Goal: Information Seeking & Learning: Learn about a topic

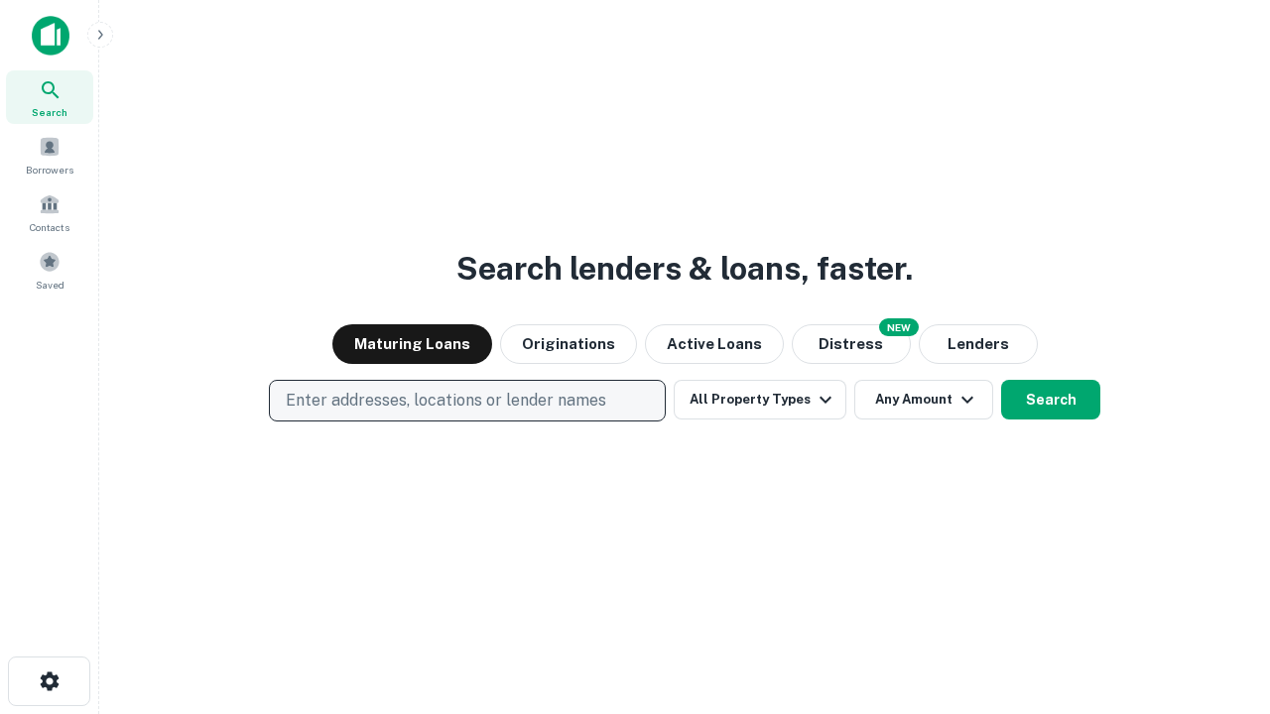
click at [466, 401] on p "Enter addresses, locations or lender names" at bounding box center [446, 401] width 320 height 24
type input "**********"
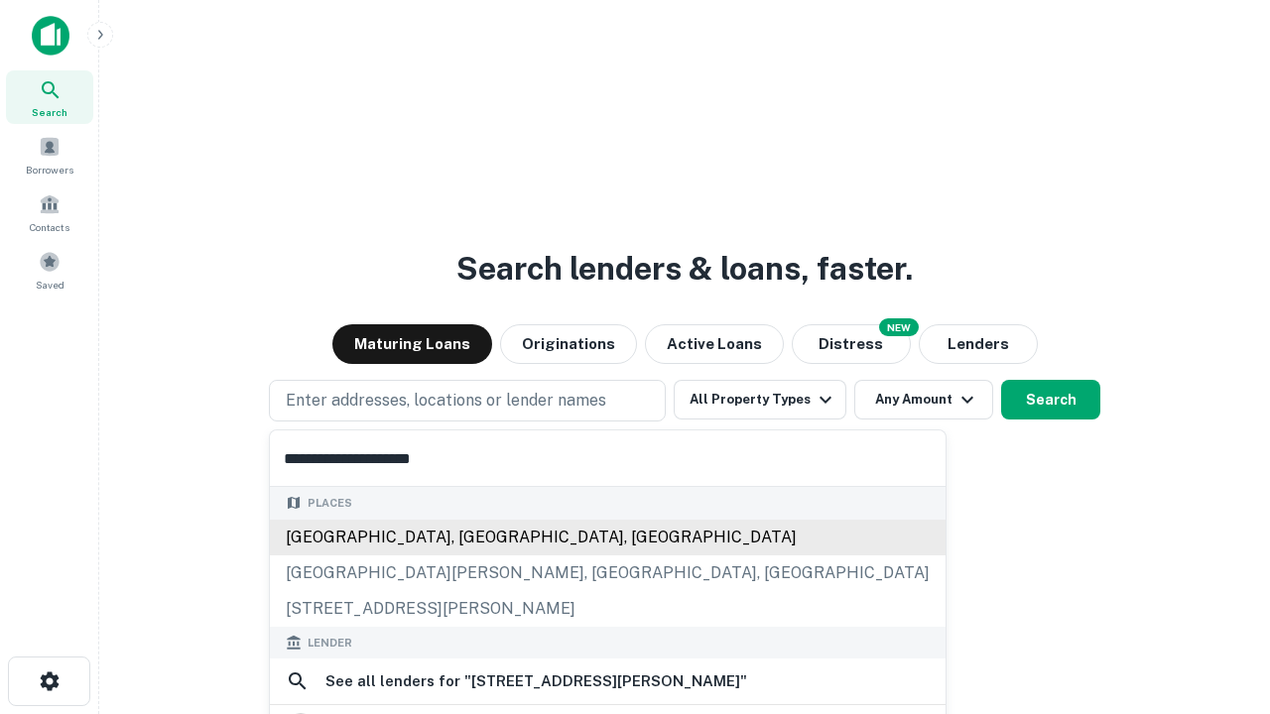
click at [467, 537] on div "[GEOGRAPHIC_DATA], [GEOGRAPHIC_DATA], [GEOGRAPHIC_DATA]" at bounding box center [608, 538] width 676 height 36
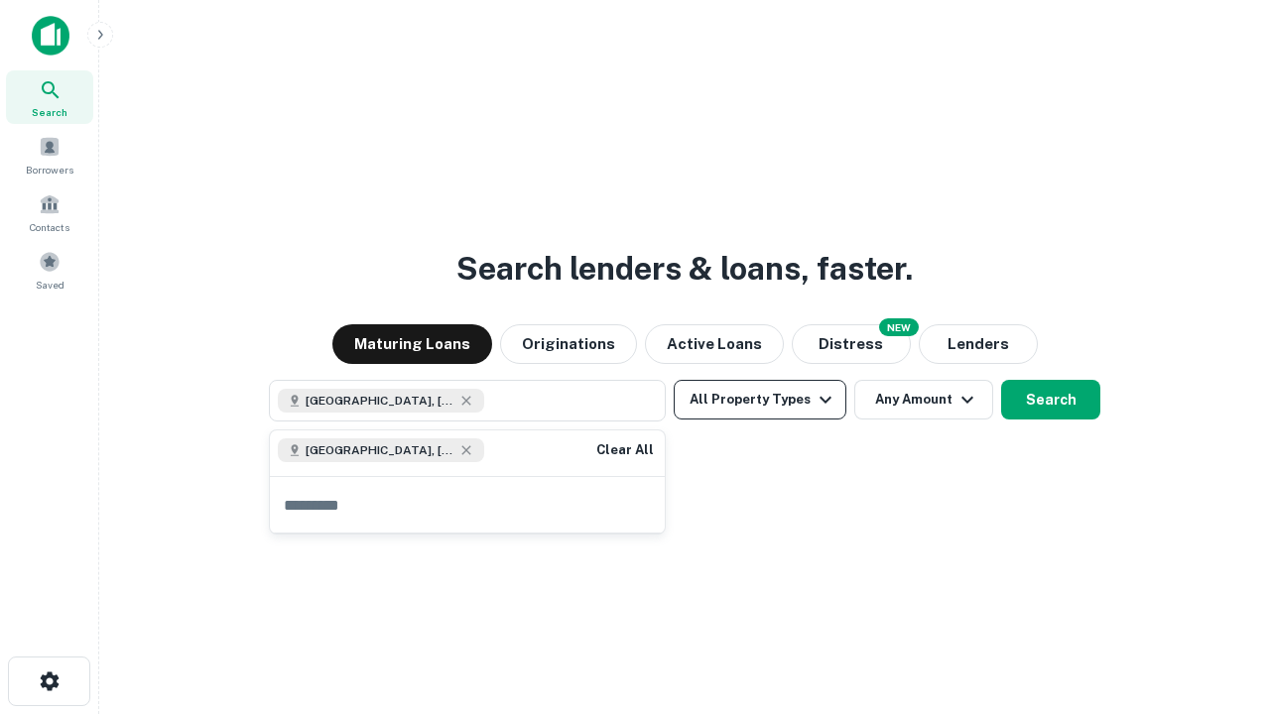
click at [760, 400] on button "All Property Types" at bounding box center [760, 400] width 173 height 40
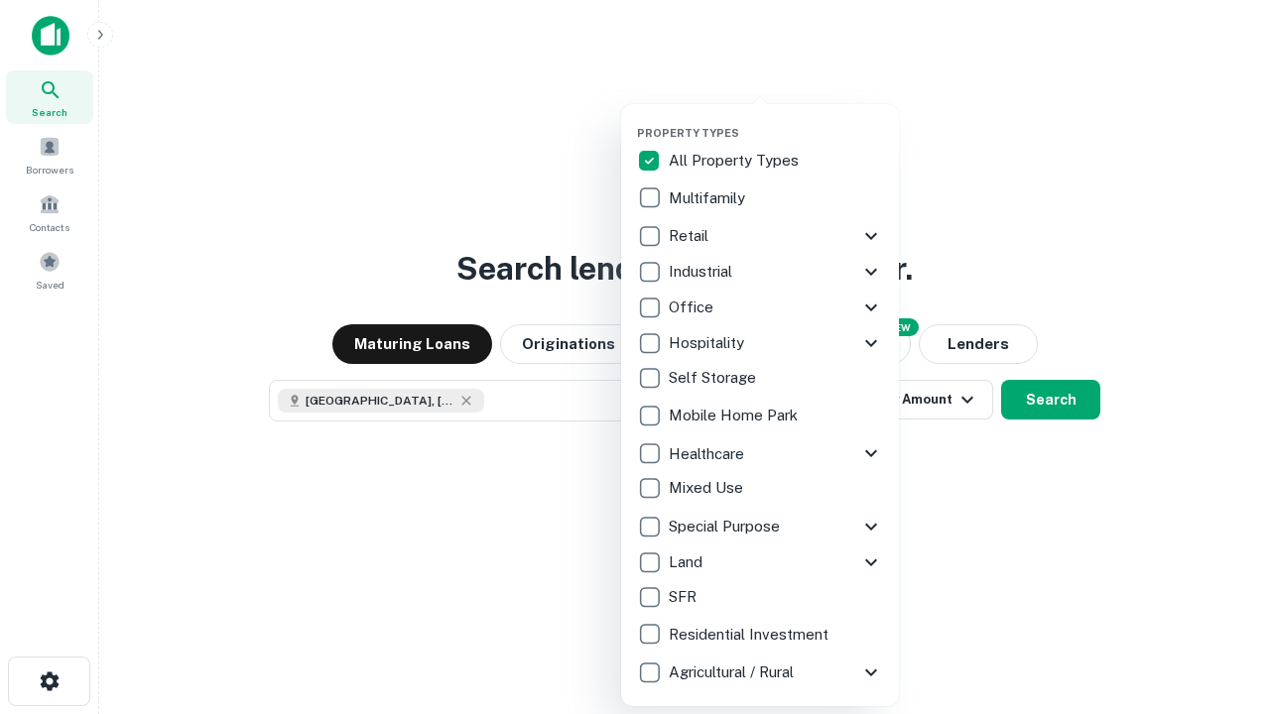
click at [776, 120] on button "button" at bounding box center [776, 120] width 278 height 1
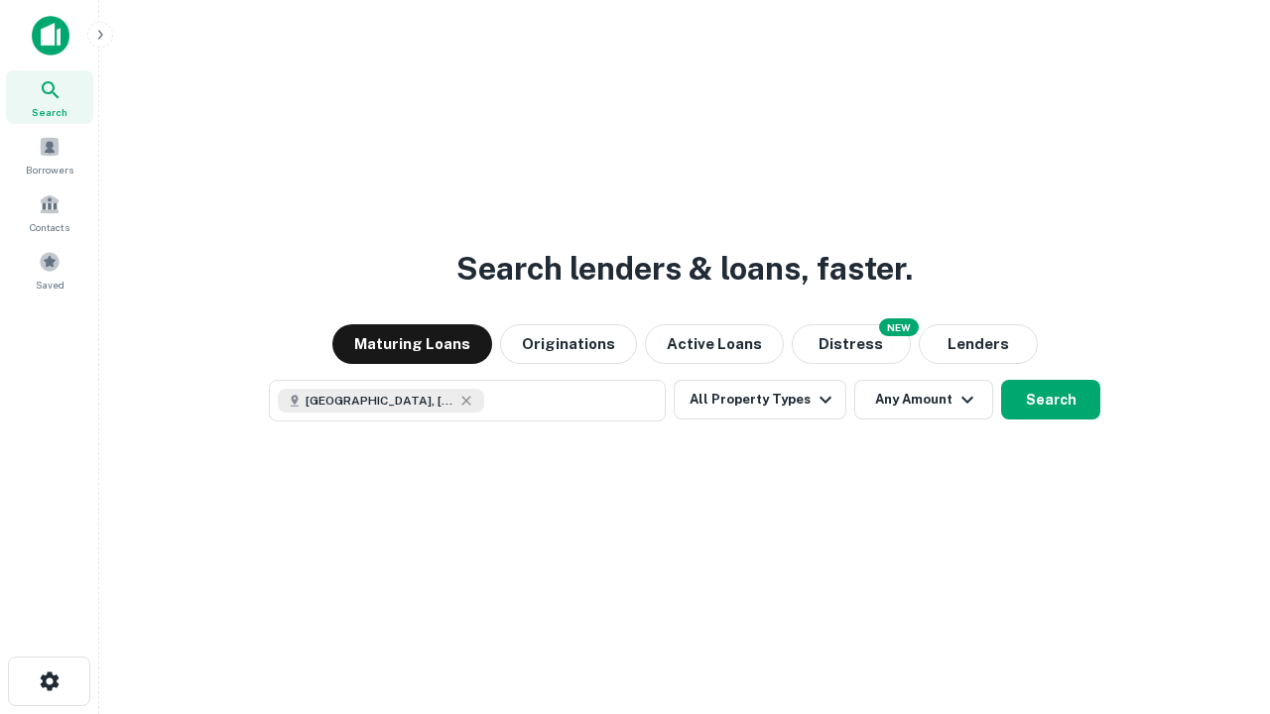
scroll to position [32, 0]
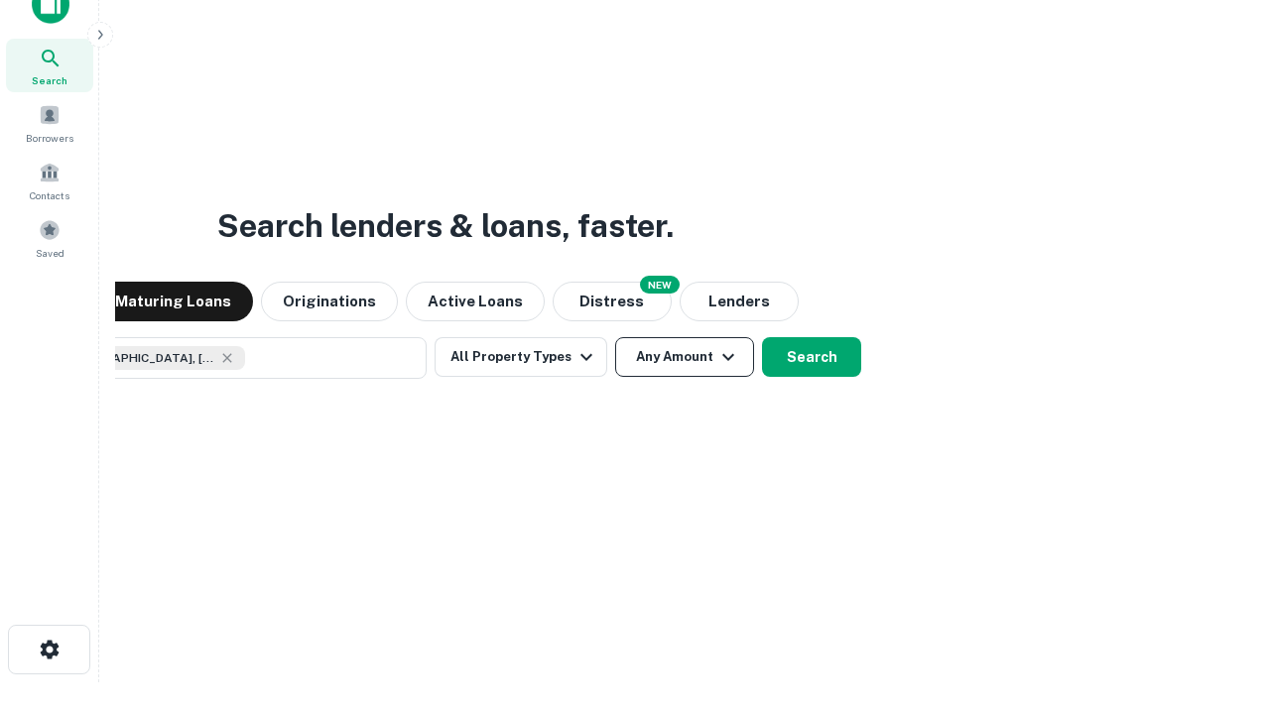
click at [615, 337] on button "Any Amount" at bounding box center [684, 357] width 139 height 40
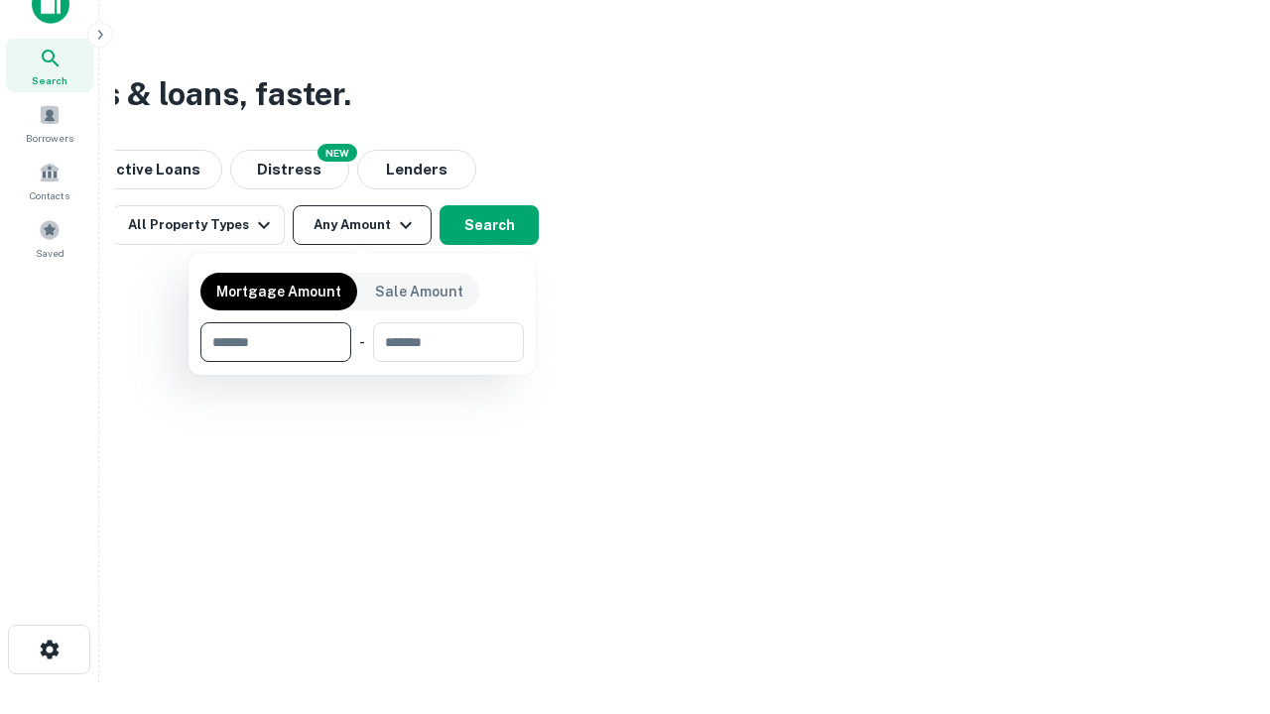
type input "*******"
click at [362, 362] on button "button" at bounding box center [361, 362] width 323 height 1
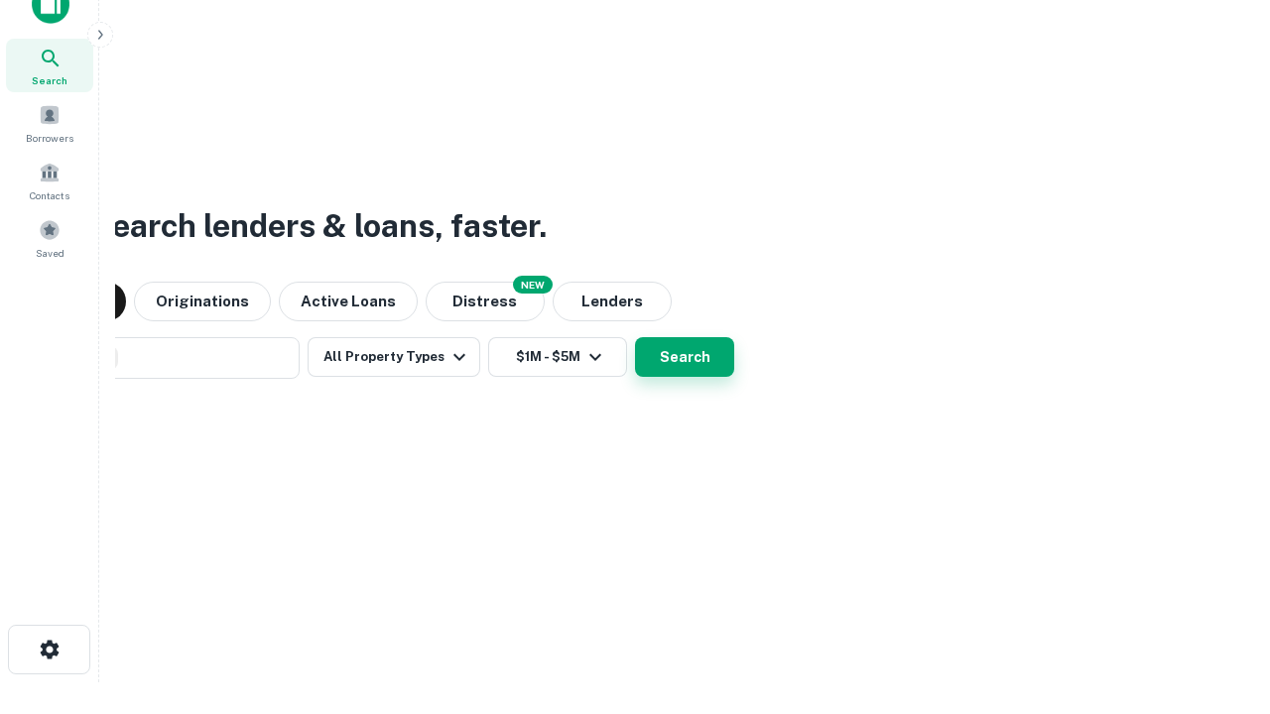
click at [635, 337] on button "Search" at bounding box center [684, 357] width 99 height 40
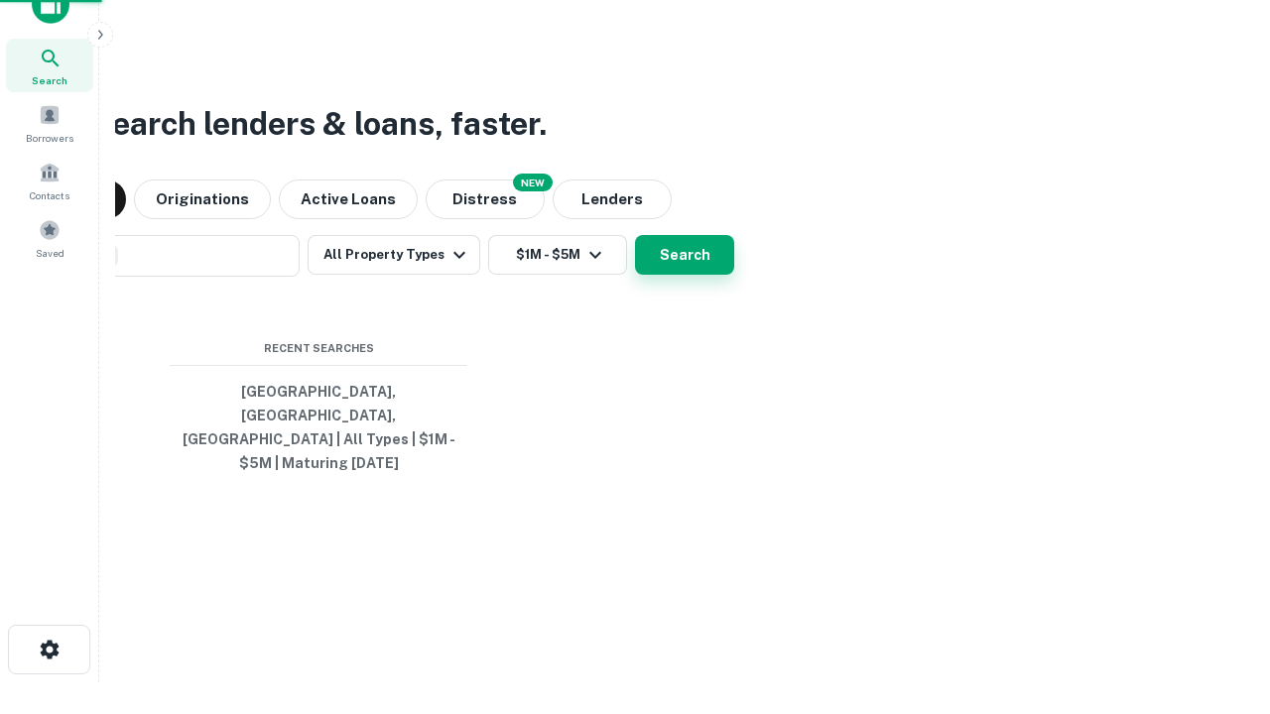
scroll to position [64, 562]
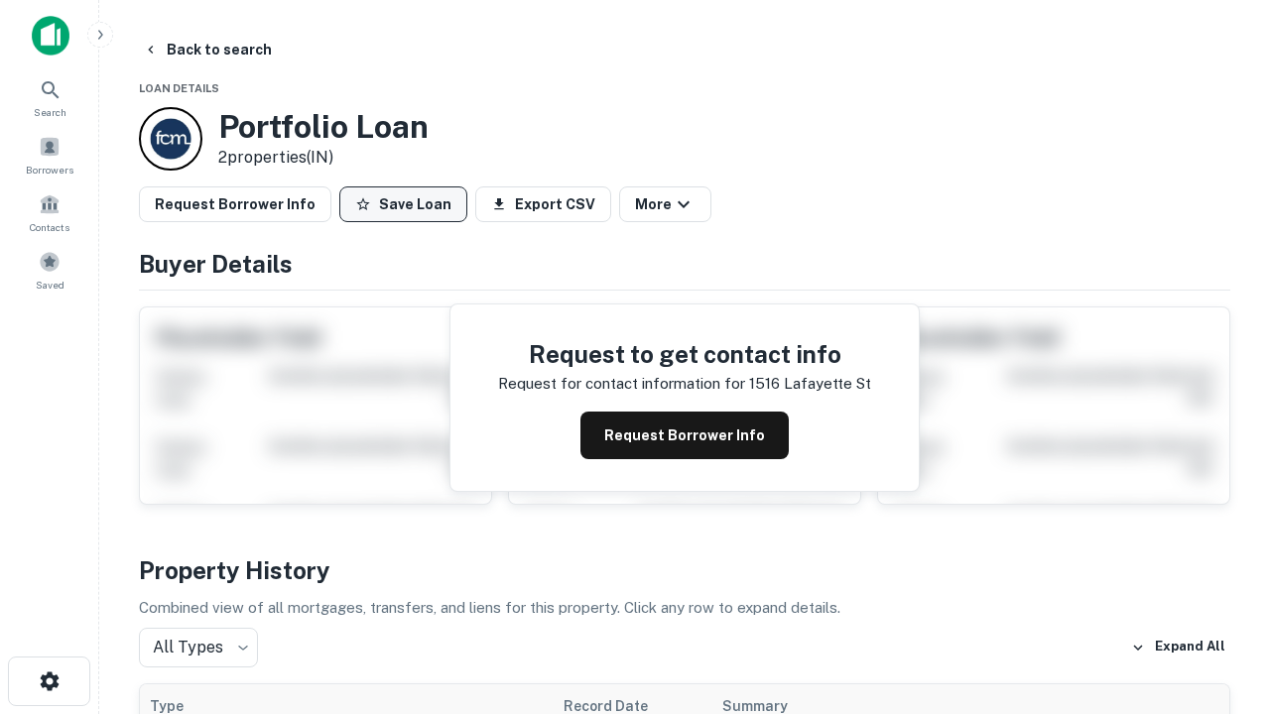
click at [403, 204] on button "Save Loan" at bounding box center [403, 205] width 128 height 36
click at [408, 204] on button "Save Loan" at bounding box center [403, 205] width 128 height 36
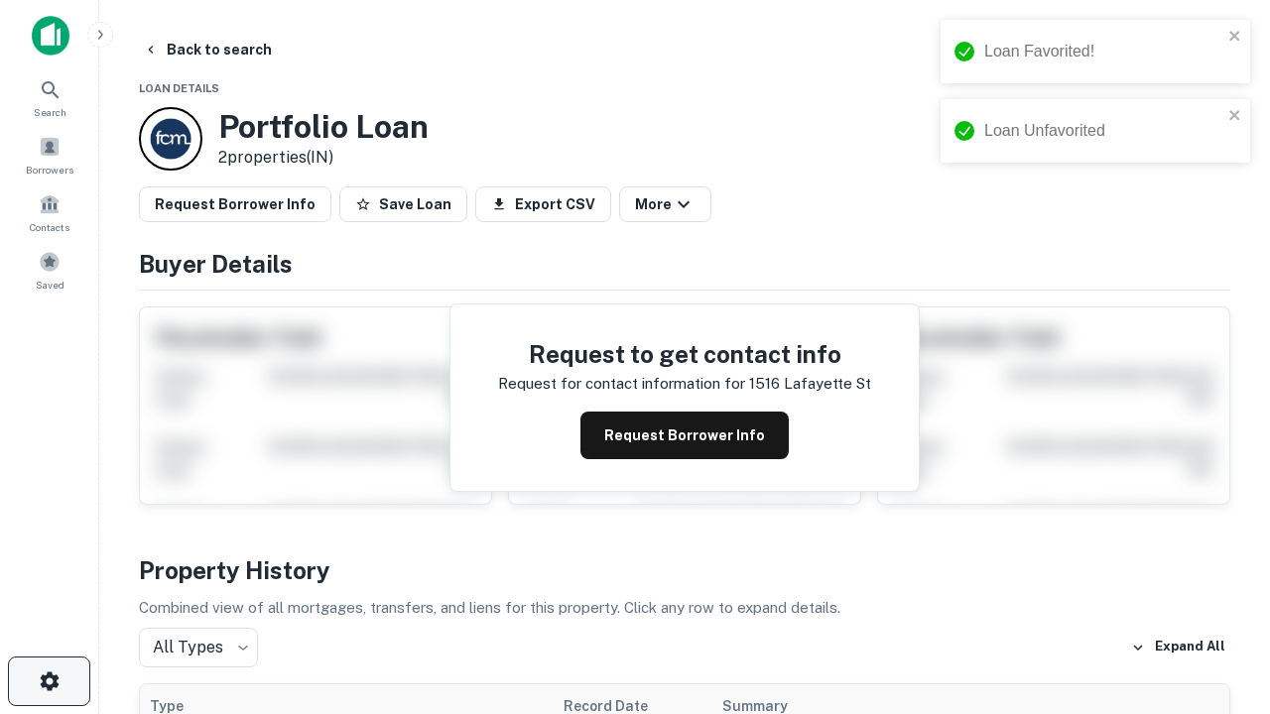
click at [49, 682] on icon "button" at bounding box center [50, 682] width 24 height 24
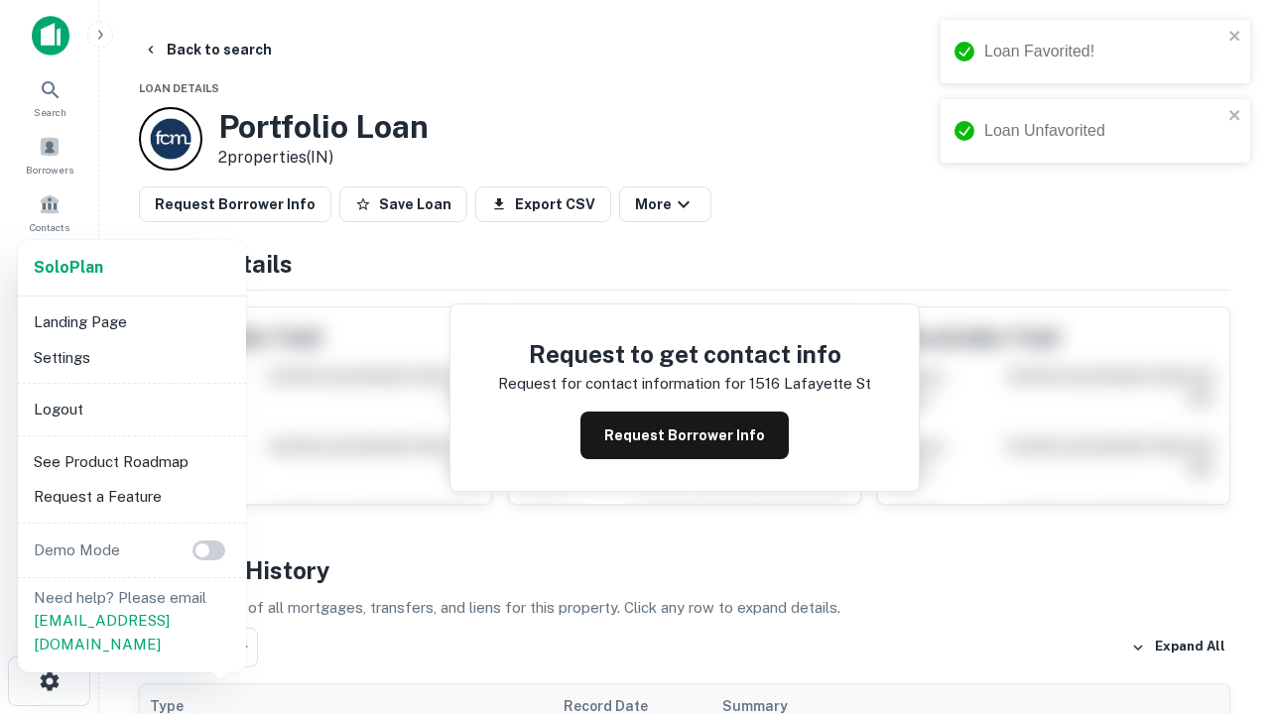
click at [131, 409] on li "Logout" at bounding box center [132, 410] width 212 height 36
